Goal: Task Accomplishment & Management: Manage account settings

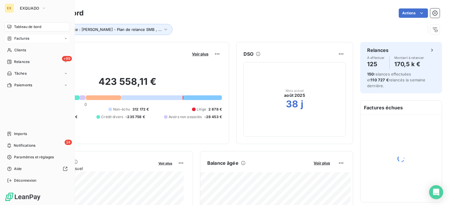
click at [13, 41] on div "Factures" at bounding box center [18, 38] width 22 height 5
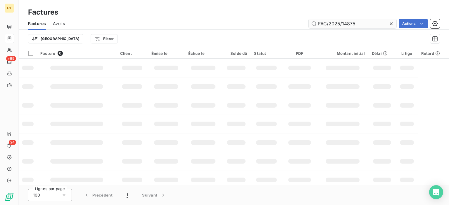
drag, startPoint x: 364, startPoint y: 24, endPoint x: 310, endPoint y: 25, distance: 54.4
click at [310, 25] on input "FAC/2025/14875" at bounding box center [353, 23] width 88 height 9
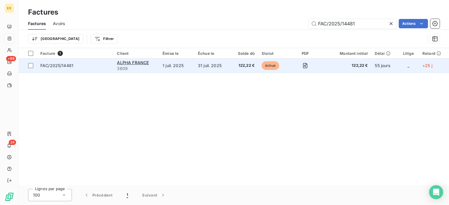
type input "FAC/2025/14481"
click at [89, 69] on td "FAC/2025/14481" at bounding box center [75, 66] width 77 height 14
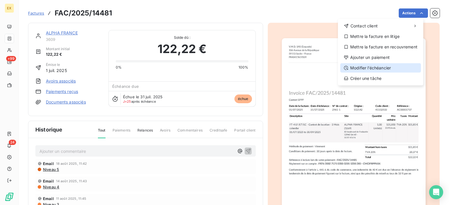
click at [379, 64] on div "Modifier l’échéancier" at bounding box center [380, 67] width 81 height 9
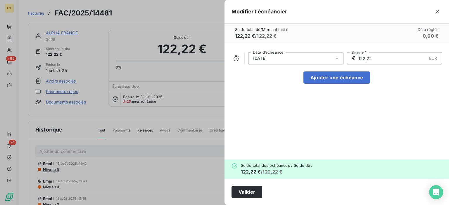
click at [318, 59] on div "[DATE]" at bounding box center [295, 58] width 95 height 12
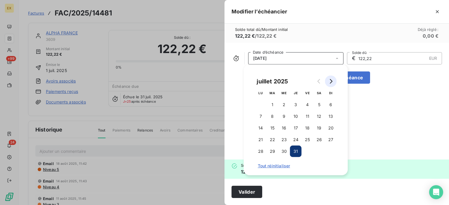
click at [330, 77] on button "Go to next month" at bounding box center [331, 82] width 12 height 12
click at [328, 151] on button "31" at bounding box center [331, 152] width 12 height 12
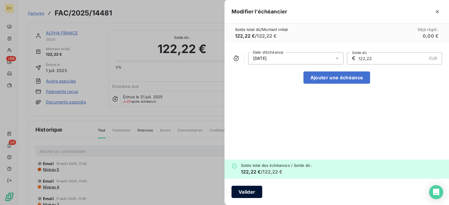
click at [243, 196] on button "Valider" at bounding box center [246, 192] width 31 height 12
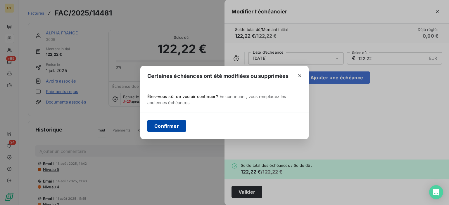
click at [175, 130] on button "Confirmer" at bounding box center [166, 126] width 39 height 12
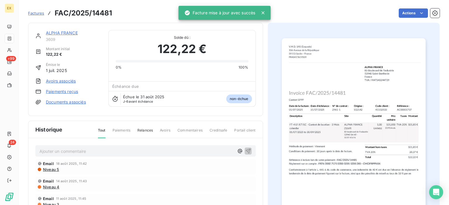
click at [39, 15] on span "Factures" at bounding box center [36, 13] width 16 height 5
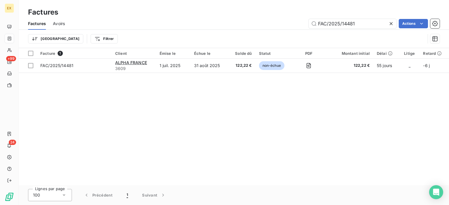
drag, startPoint x: 340, startPoint y: 25, endPoint x: 307, endPoint y: 27, distance: 33.0
click at [307, 27] on div "FAC/2025/14481 Actions" at bounding box center [256, 23] width 368 height 9
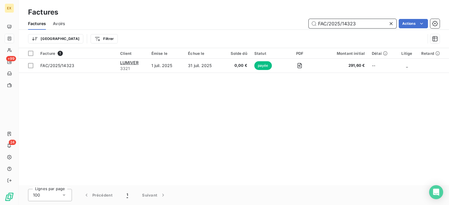
drag, startPoint x: 360, startPoint y: 23, endPoint x: 305, endPoint y: 24, distance: 55.2
click at [305, 24] on div "FAC/2025/14323 Actions" at bounding box center [256, 23] width 368 height 9
paste input "FAC/2025/13692"
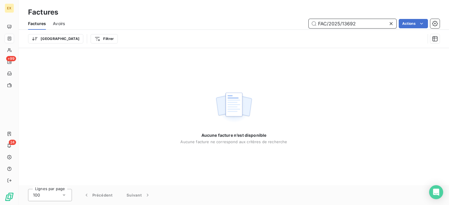
drag, startPoint x: 319, startPoint y: 23, endPoint x: 301, endPoint y: 25, distance: 18.5
click at [301, 25] on div "FAC/2025/13692 Actions" at bounding box center [256, 23] width 368 height 9
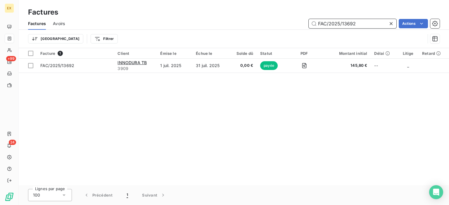
type input "FAC/2025/13692"
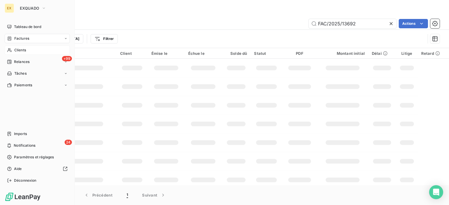
click at [13, 48] on div "Clients" at bounding box center [37, 50] width 65 height 9
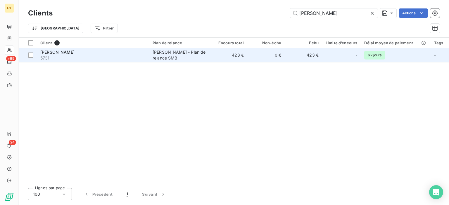
type input "[PERSON_NAME]"
click at [84, 54] on div "[PERSON_NAME]" at bounding box center [92, 52] width 105 height 6
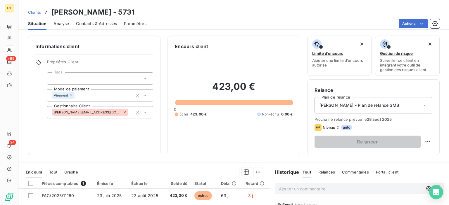
click at [101, 23] on span "Contacts & Adresses" at bounding box center [96, 24] width 41 height 6
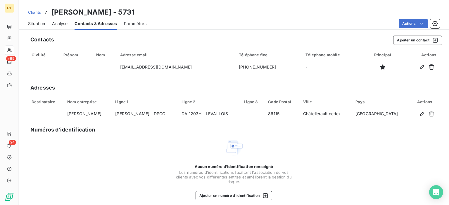
click at [34, 23] on span "Situation" at bounding box center [36, 24] width 17 height 6
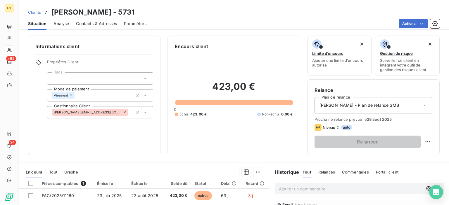
scroll to position [29, 0]
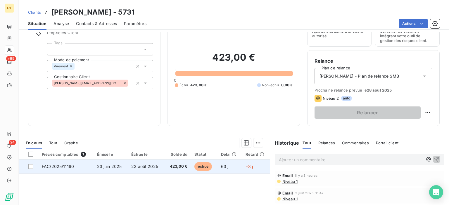
click at [77, 169] on td "FAC/2025/11160" at bounding box center [65, 167] width 55 height 14
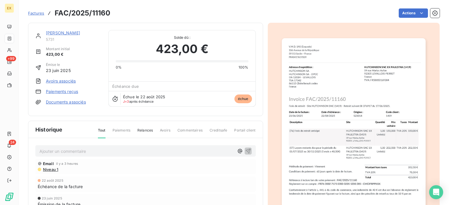
click at [293, 121] on img "button" at bounding box center [354, 139] width 144 height 203
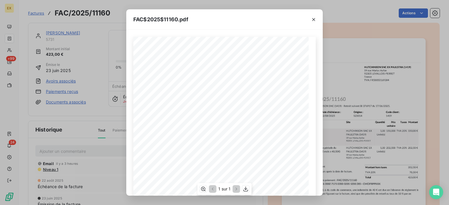
scroll to position [29, 0]
click at [243, 190] on icon "button" at bounding box center [245, 189] width 5 height 5
click at [314, 18] on icon "button" at bounding box center [313, 19] width 3 height 3
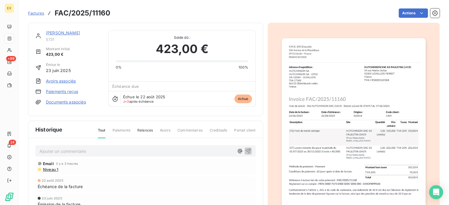
click at [61, 30] on div "[PERSON_NAME]" at bounding box center [74, 33] width 56 height 6
click at [64, 36] on div "[PERSON_NAME] 5731" at bounding box center [74, 36] width 56 height 12
click at [64, 34] on link "[PERSON_NAME]" at bounding box center [63, 32] width 34 height 5
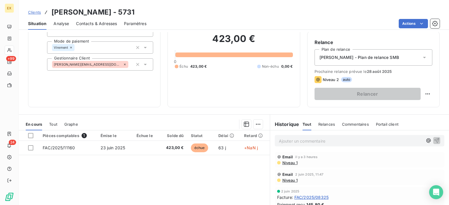
scroll to position [44, 0]
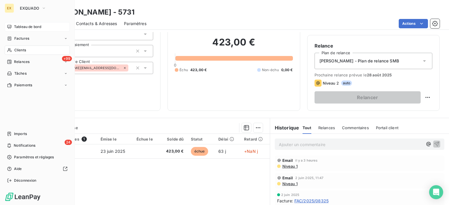
click at [14, 22] on div "Tableau de bord" at bounding box center [37, 26] width 65 height 9
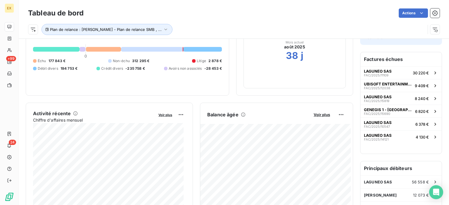
scroll to position [58, 0]
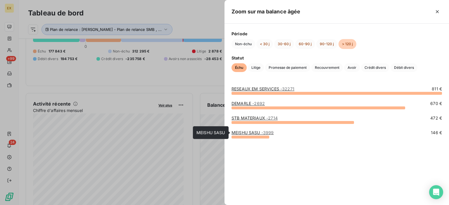
click at [198, 136] on div "MEISHU SASU MEISHU SASU" at bounding box center [211, 133] width 36 height 13
click at [185, 120] on div at bounding box center [224, 102] width 449 height 205
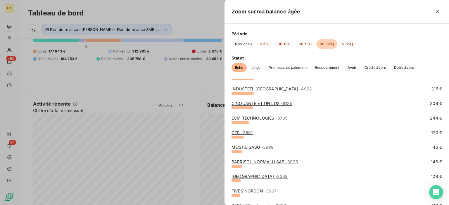
scroll to position [143, 0]
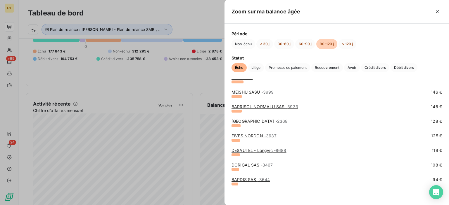
click at [198, 147] on div at bounding box center [224, 102] width 449 height 205
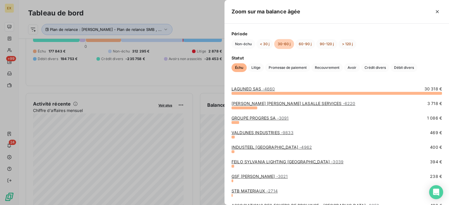
click at [215, 143] on div at bounding box center [224, 102] width 449 height 205
